Goal: Task Accomplishment & Management: Manage account settings

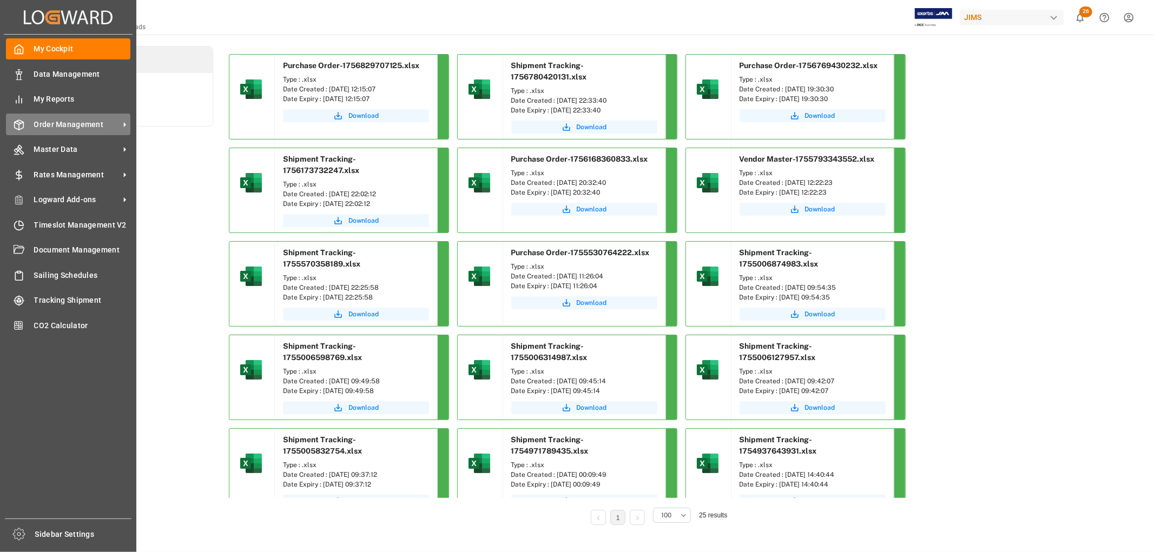
click at [62, 121] on span "Order Management" at bounding box center [76, 124] width 85 height 11
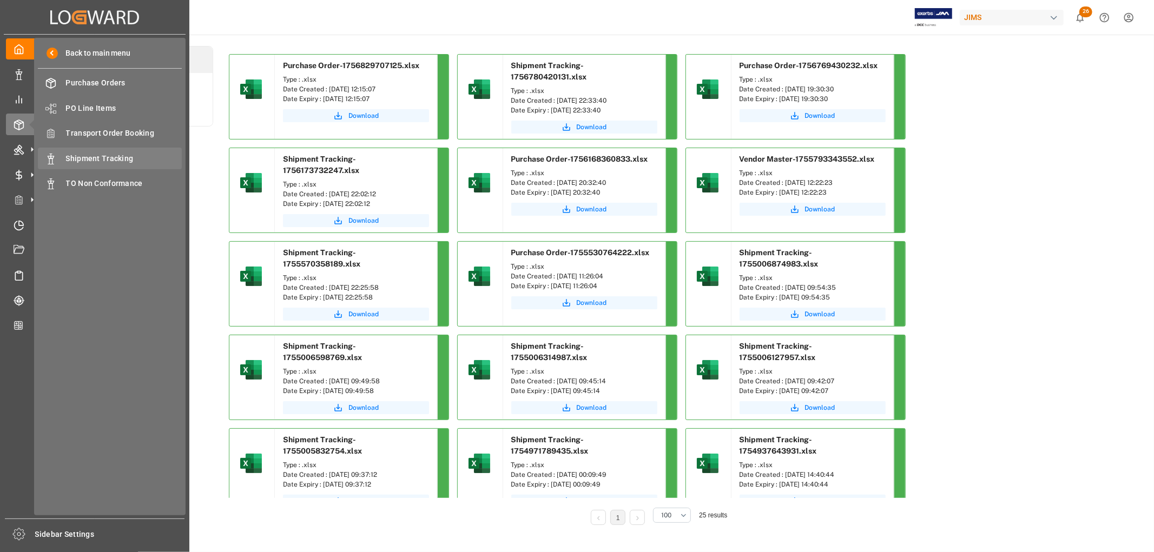
click at [90, 155] on span "Shipment Tracking" at bounding box center [124, 158] width 116 height 11
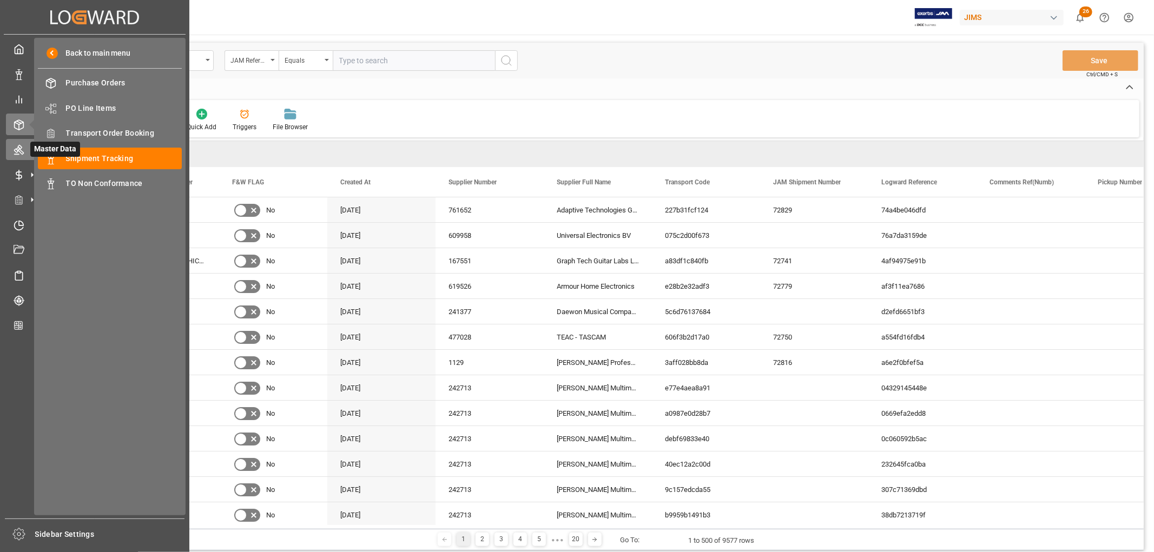
click at [17, 153] on icon at bounding box center [19, 151] width 10 height 10
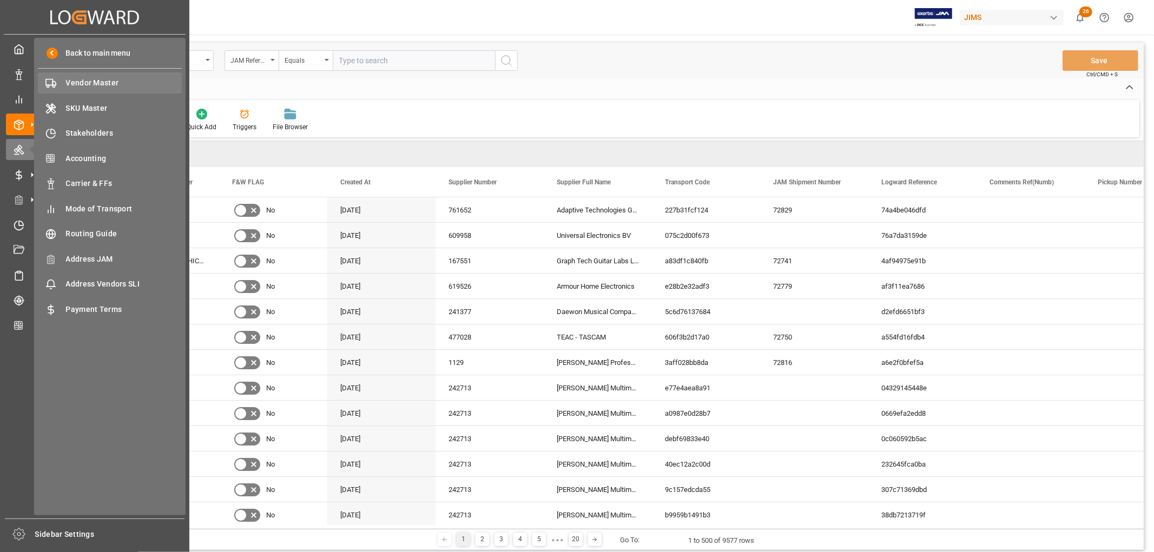
click at [89, 84] on span "Vendor Master" at bounding box center [124, 82] width 116 height 11
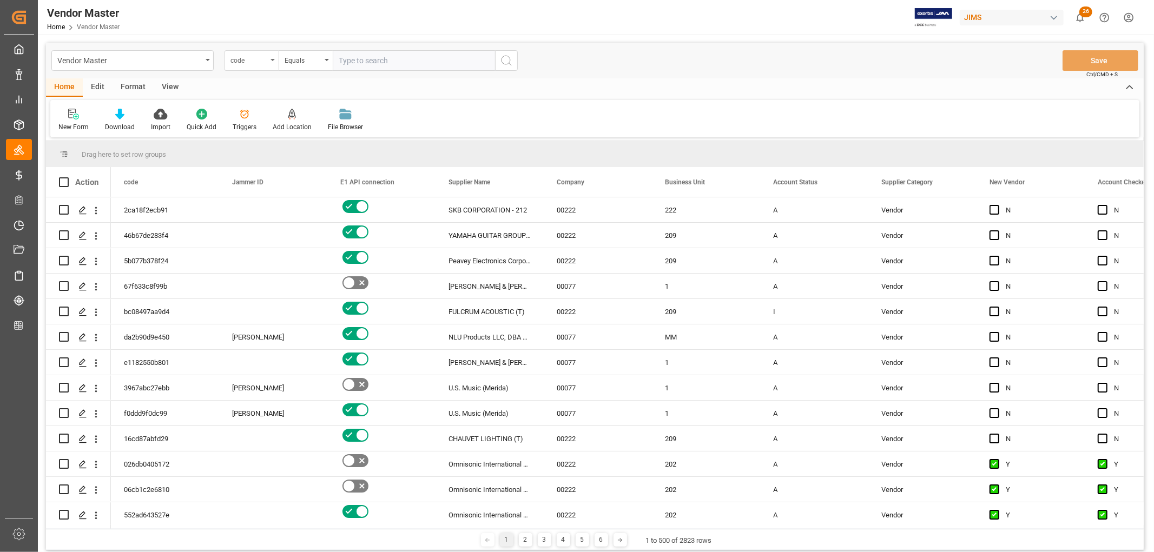
click at [274, 64] on div "code" at bounding box center [251, 60] width 54 height 21
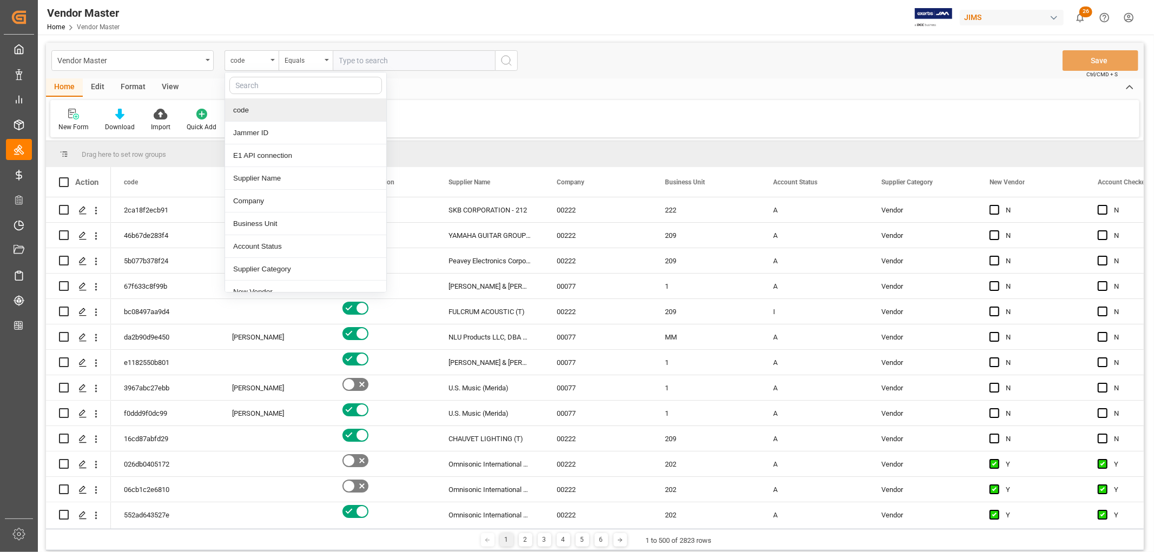
click at [266, 83] on input "text" at bounding box center [305, 85] width 153 height 17
type input "supplier"
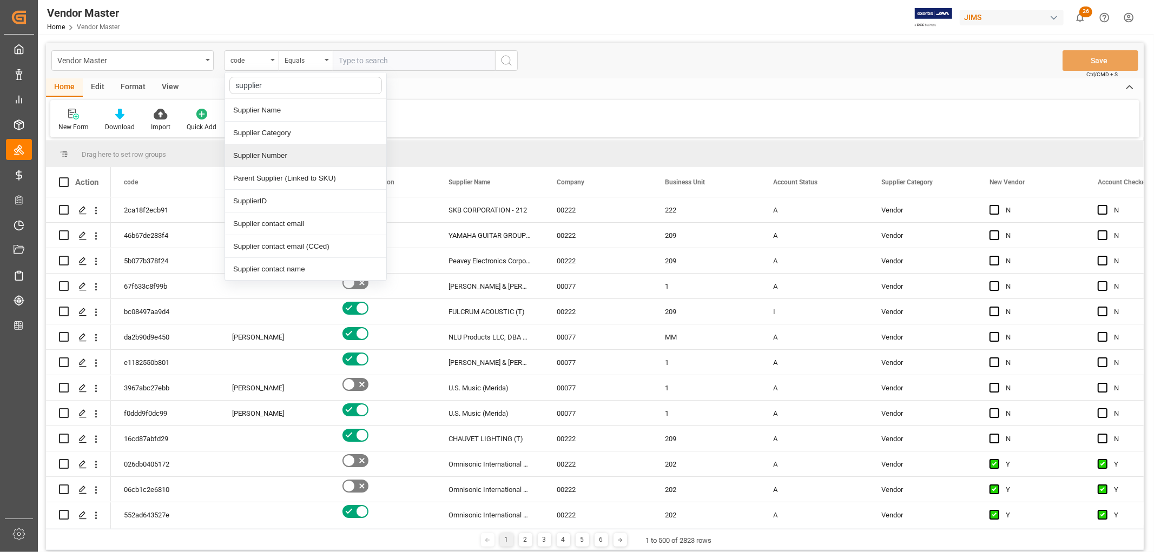
click at [245, 158] on div "Supplier Number" at bounding box center [305, 155] width 161 height 23
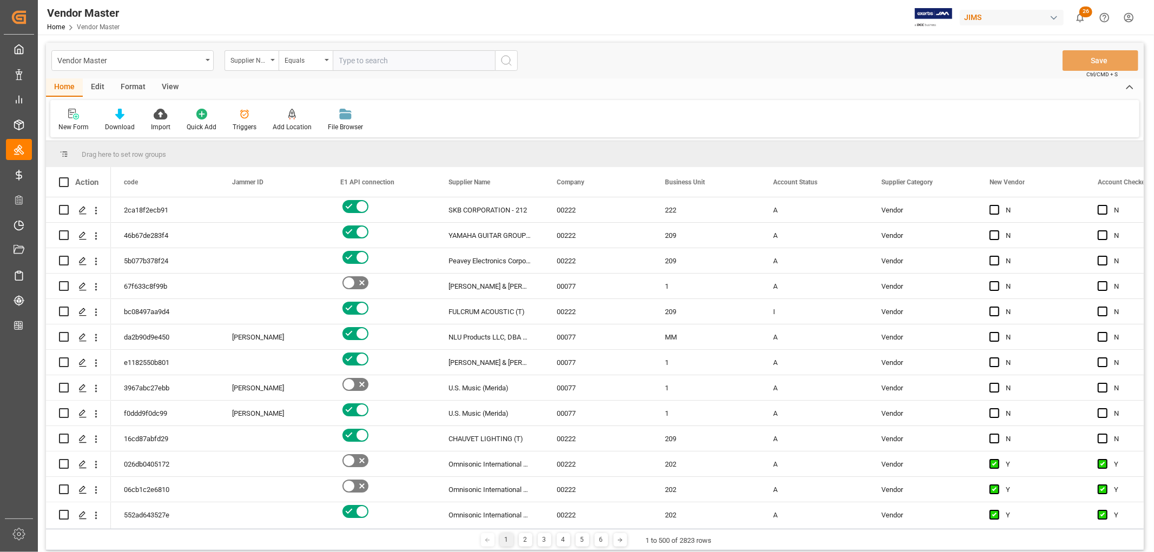
click at [377, 57] on input "text" at bounding box center [414, 60] width 162 height 21
paste input "780991"
type input "780991"
click at [512, 57] on icon "search button" at bounding box center [506, 60] width 13 height 13
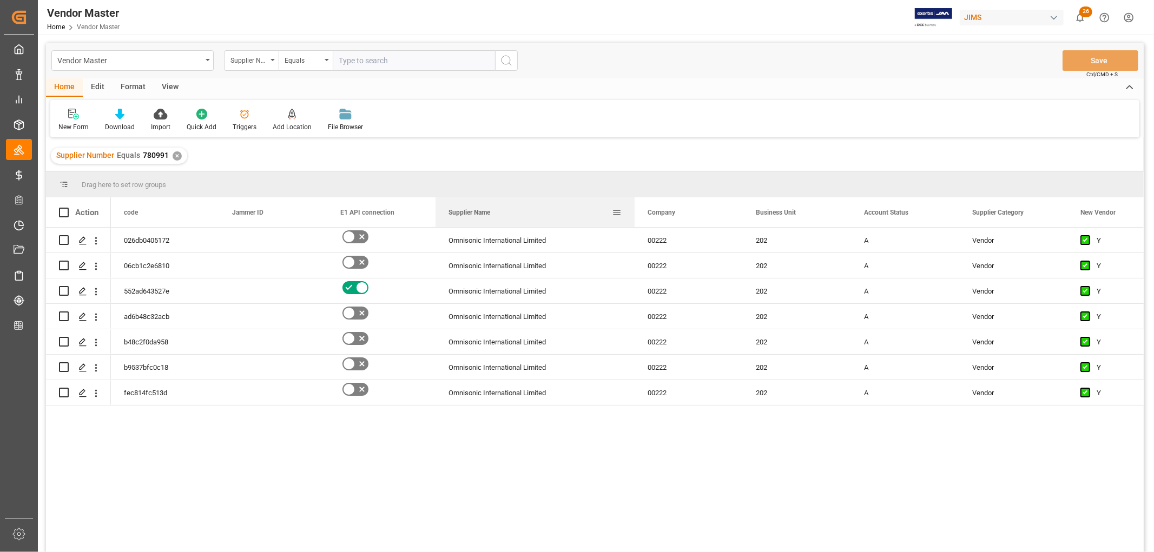
drag, startPoint x: 542, startPoint y: 213, endPoint x: 633, endPoint y: 203, distance: 91.5
click at [633, 203] on div at bounding box center [634, 212] width 4 height 30
click at [240, 243] on div "Press SPACE to select this row." at bounding box center [273, 240] width 108 height 25
click at [240, 242] on div "Press SPACE to select this row." at bounding box center [273, 240] width 108 height 25
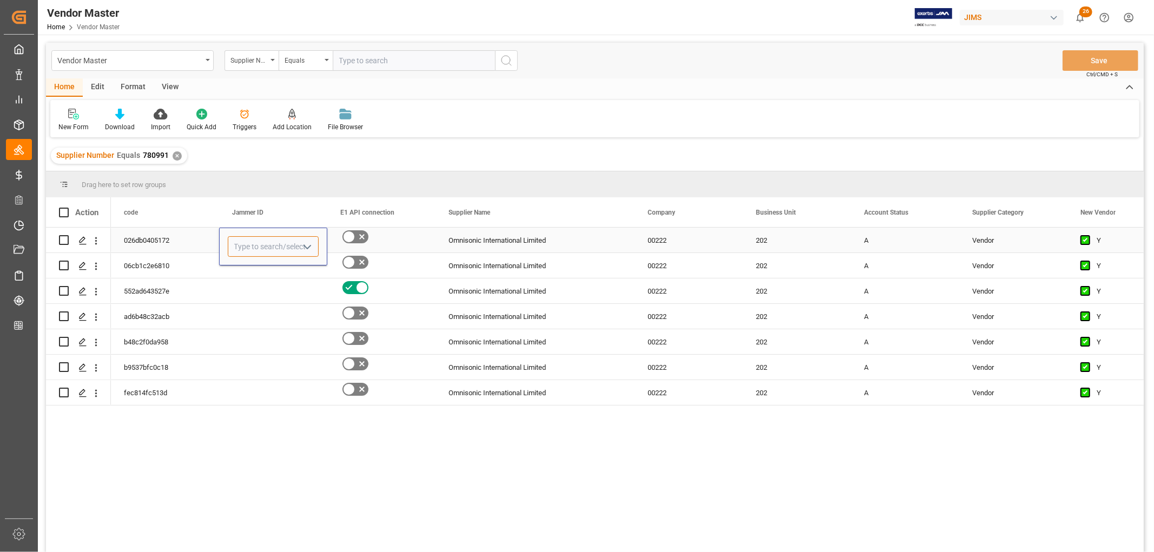
click at [246, 246] on input "Press SPACE to select this row." at bounding box center [273, 246] width 91 height 21
click at [306, 246] on icon "open menu" at bounding box center [307, 247] width 13 height 13
click at [259, 249] on input "Press SPACE to select this row." at bounding box center [273, 246] width 91 height 21
click at [274, 312] on div "[PERSON_NAME]" at bounding box center [273, 315] width 90 height 38
type input "[PERSON_NAME]"
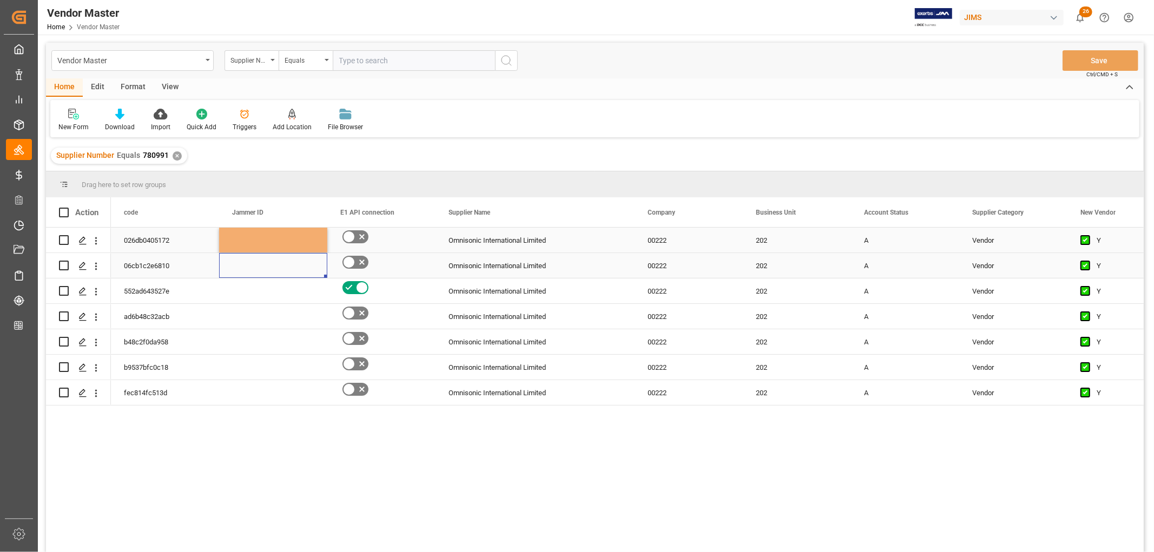
click at [253, 271] on div "Press SPACE to select this row." at bounding box center [273, 265] width 108 height 25
click at [261, 245] on div "[PERSON_NAME]" at bounding box center [273, 240] width 82 height 25
drag, startPoint x: 323, startPoint y: 251, endPoint x: 312, endPoint y: 391, distance: 140.1
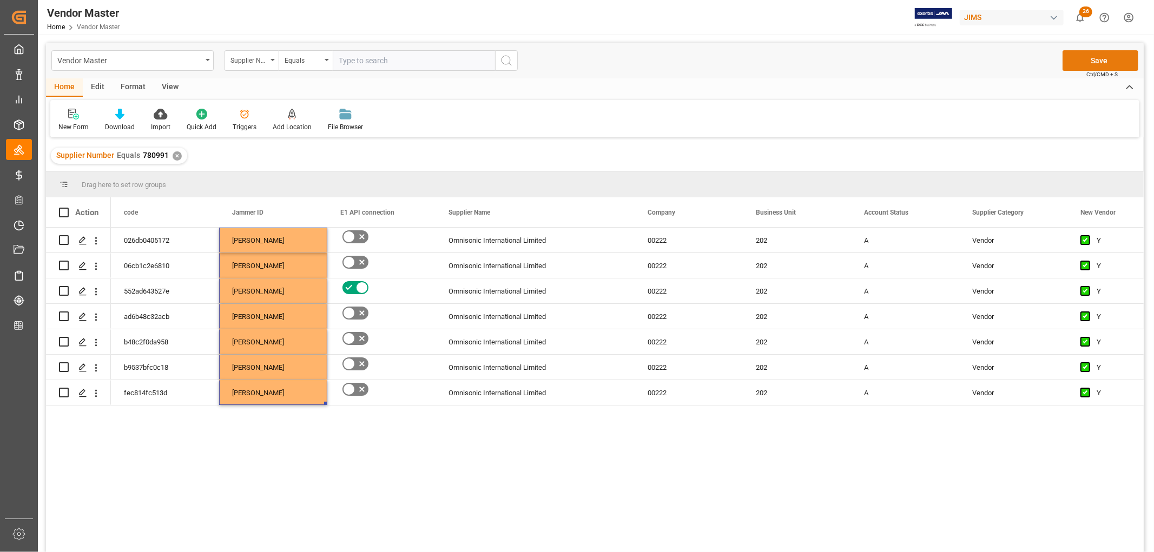
click at [1096, 61] on button "Save" at bounding box center [1100, 60] width 76 height 21
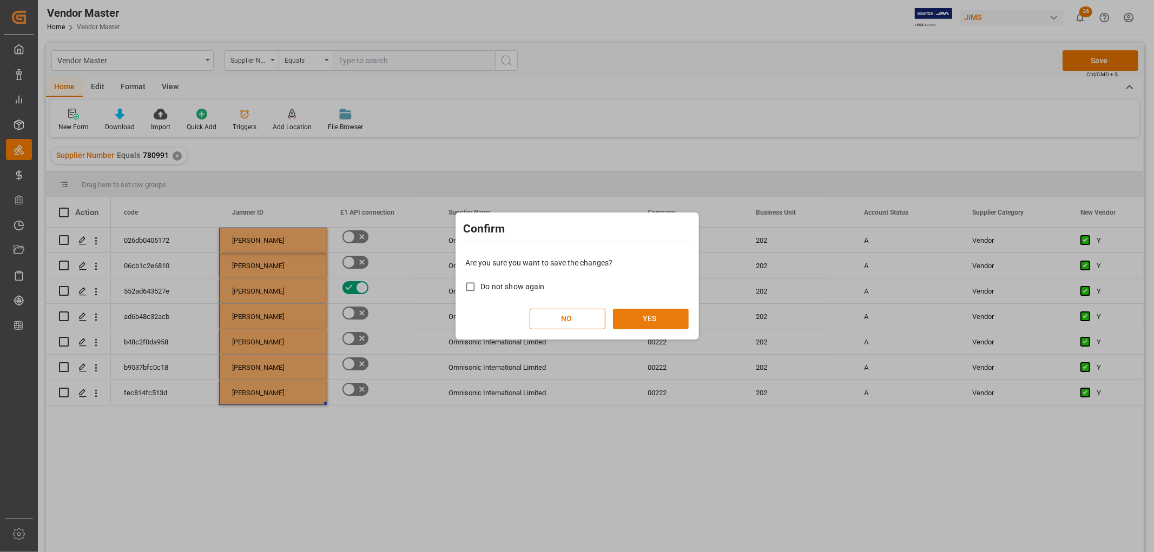
click at [650, 316] on button "YES" at bounding box center [651, 319] width 76 height 21
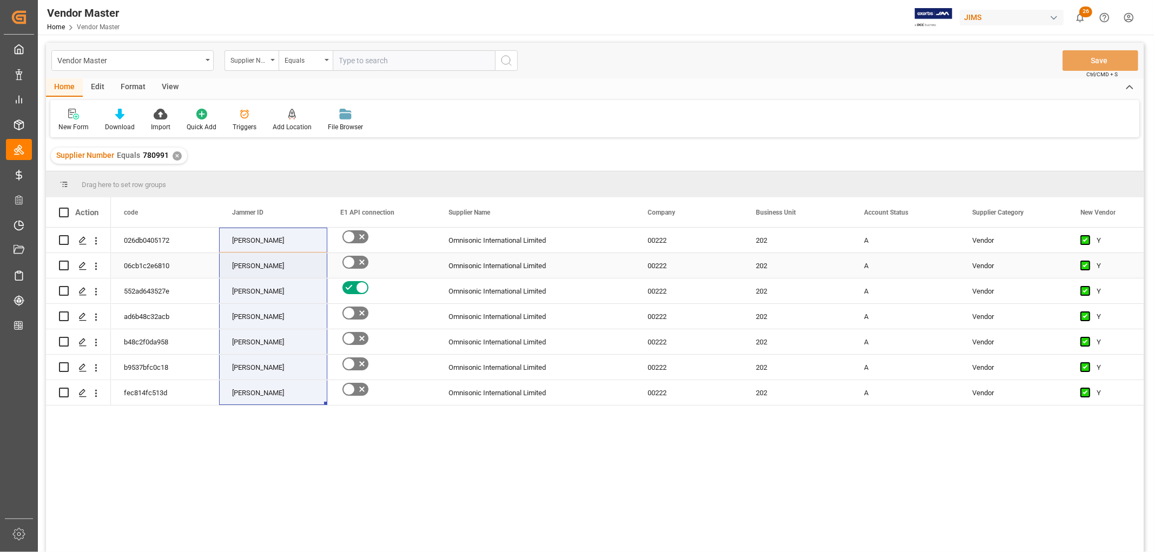
click at [495, 269] on div "Omnisonic International Limited" at bounding box center [534, 265] width 199 height 25
